Goal: Complete application form: Complete application form

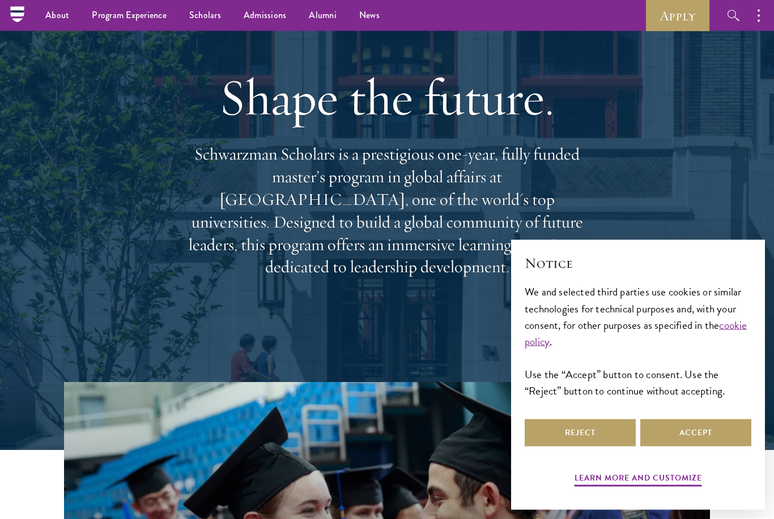
scroll to position [69, 0]
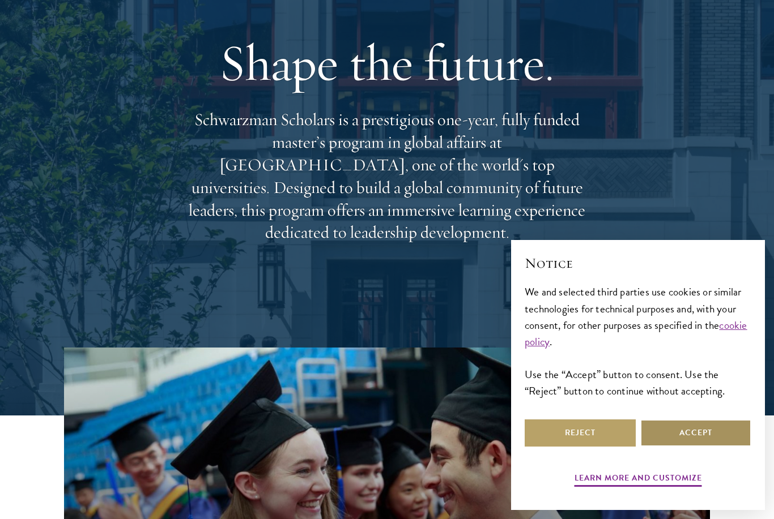
click at [678, 447] on button "Accept" at bounding box center [695, 433] width 111 height 27
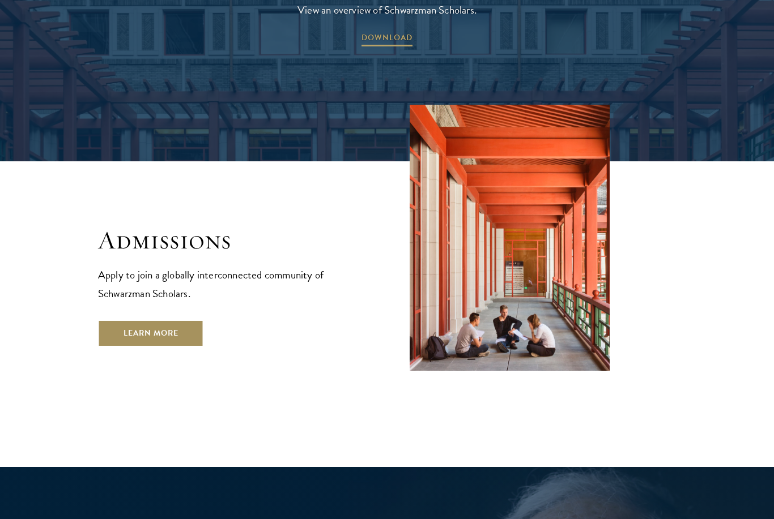
scroll to position [1836, 0]
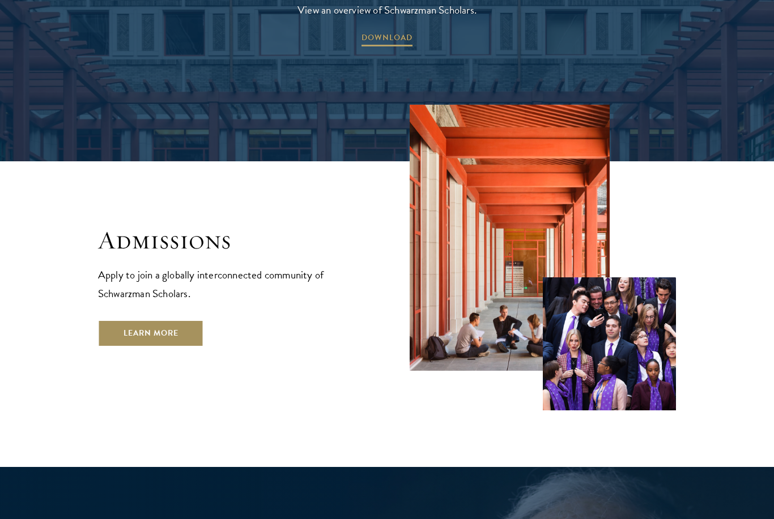
click at [175, 320] on link "Learn More" at bounding box center [151, 333] width 106 height 27
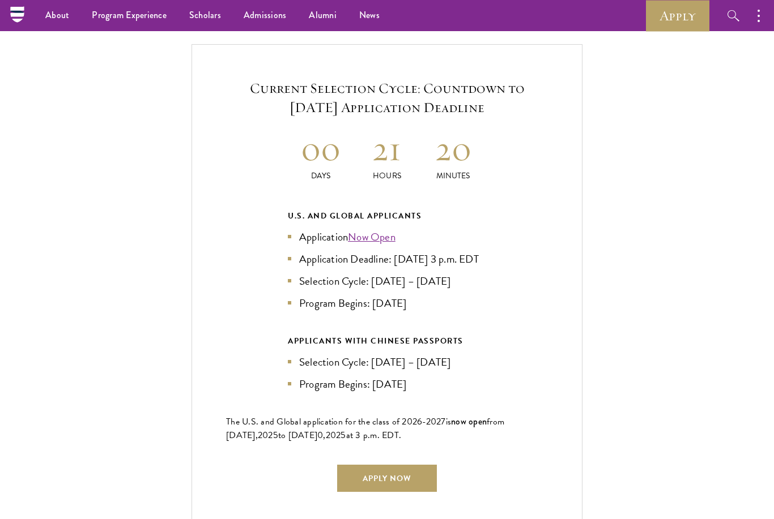
scroll to position [2376, 0]
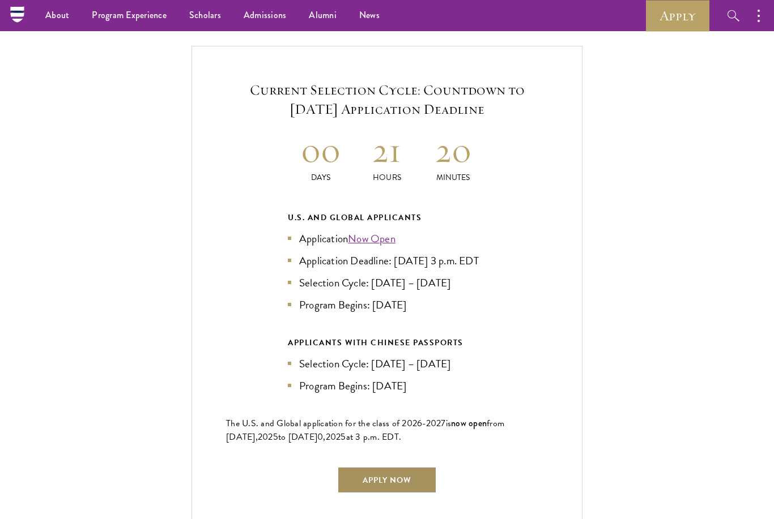
click at [420, 467] on link "Apply Now" at bounding box center [387, 480] width 100 height 27
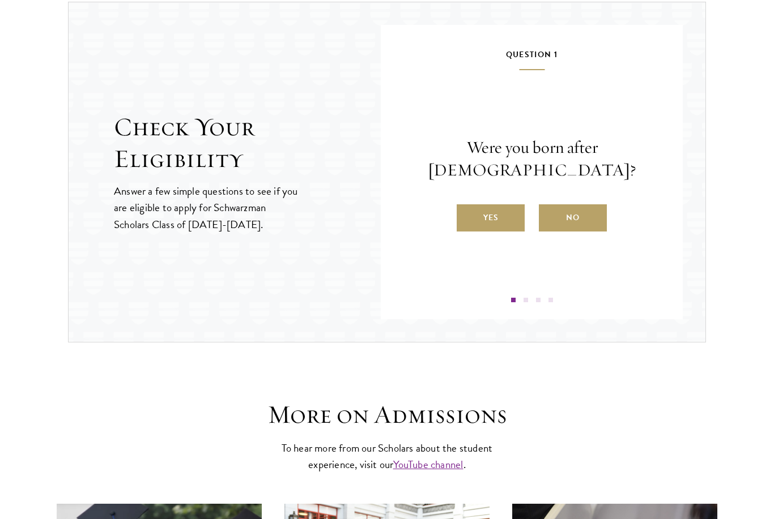
click at [565, 221] on label "No" at bounding box center [573, 217] width 68 height 27
click at [549, 216] on input "No" at bounding box center [544, 211] width 10 height 10
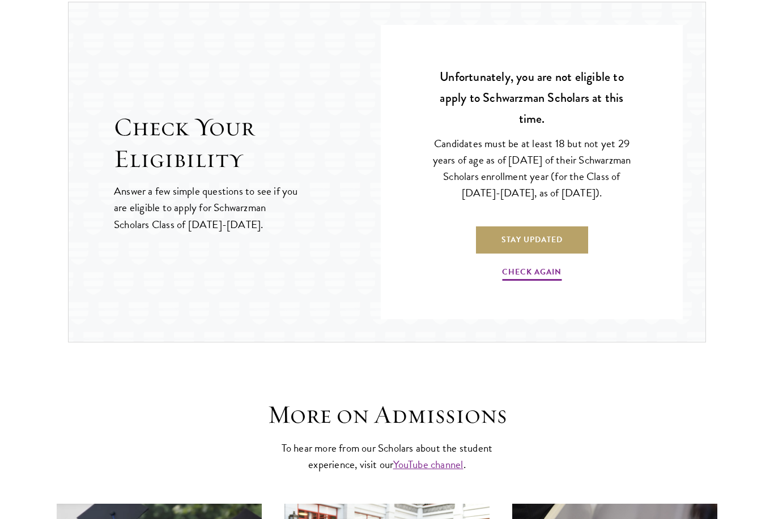
click at [544, 273] on link "Check Again" at bounding box center [531, 274] width 59 height 18
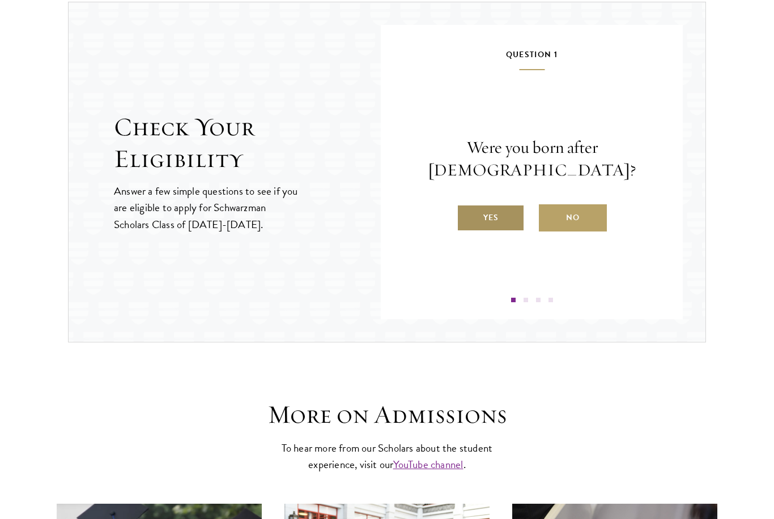
click at [496, 217] on label "Yes" at bounding box center [490, 217] width 68 height 27
click at [467, 216] on input "Yes" at bounding box center [461, 211] width 10 height 10
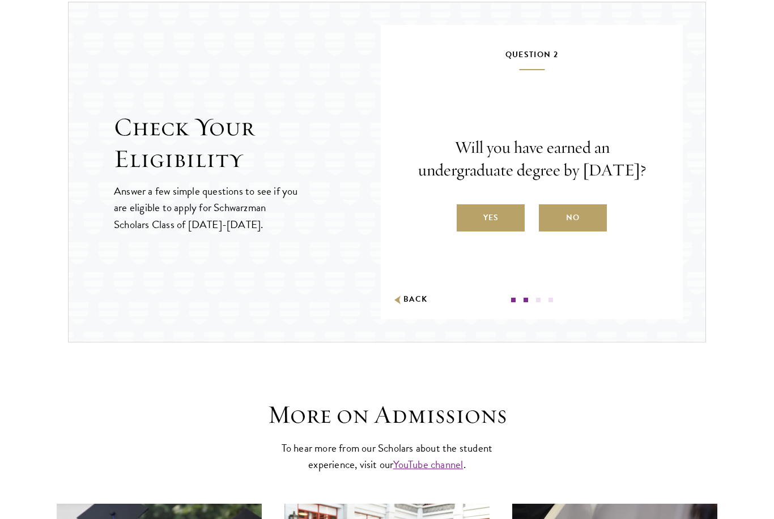
click at [499, 232] on label "Yes" at bounding box center [490, 217] width 68 height 27
click at [467, 216] on input "Yes" at bounding box center [461, 211] width 10 height 10
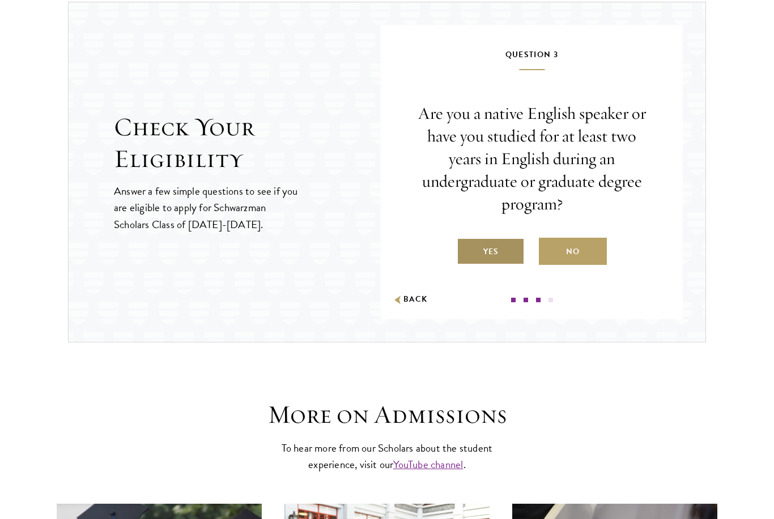
click at [497, 254] on label "Yes" at bounding box center [490, 251] width 68 height 27
click at [467, 250] on input "Yes" at bounding box center [461, 245] width 10 height 10
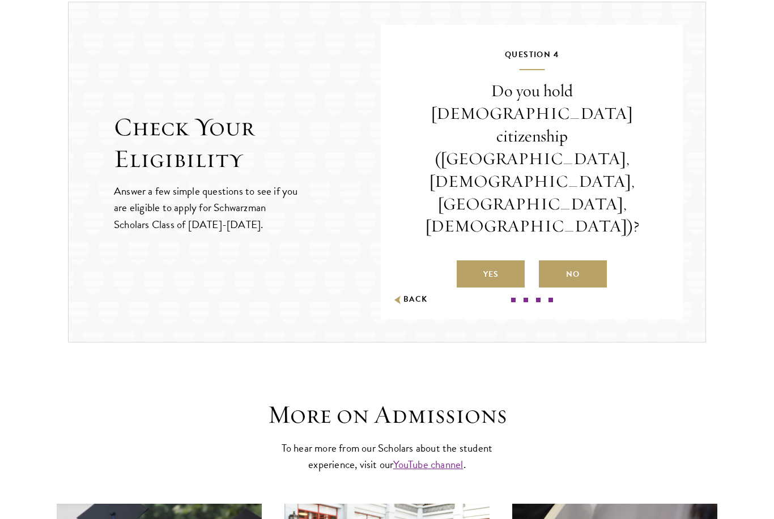
click at [550, 261] on label "No" at bounding box center [573, 274] width 68 height 27
click at [549, 262] on input "No" at bounding box center [544, 267] width 10 height 10
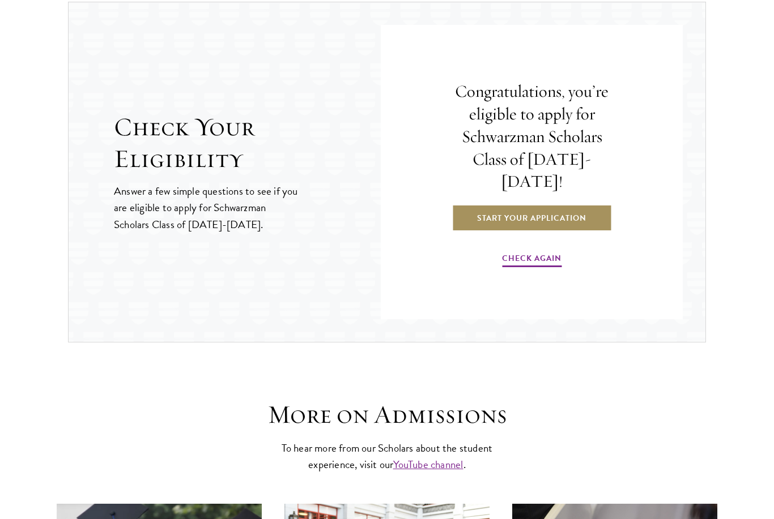
click at [534, 214] on link "Start Your Application" at bounding box center [531, 217] width 160 height 27
